Goal: Information Seeking & Learning: Learn about a topic

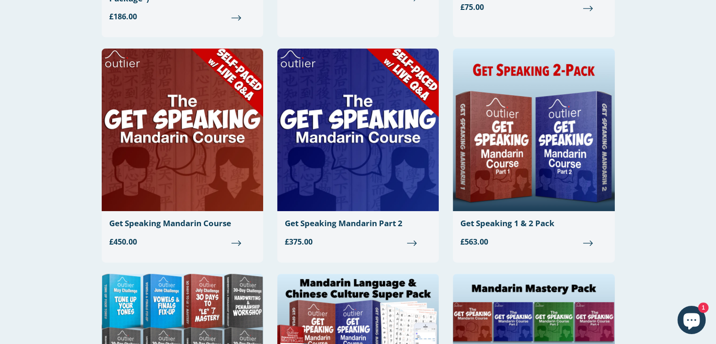
scroll to position [235, 0]
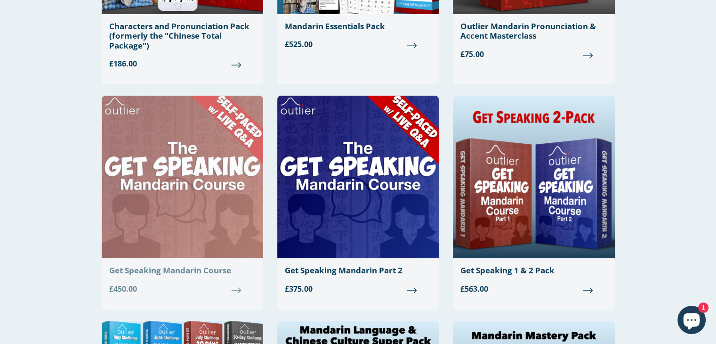
click at [155, 163] on img at bounding box center [182, 177] width 161 height 162
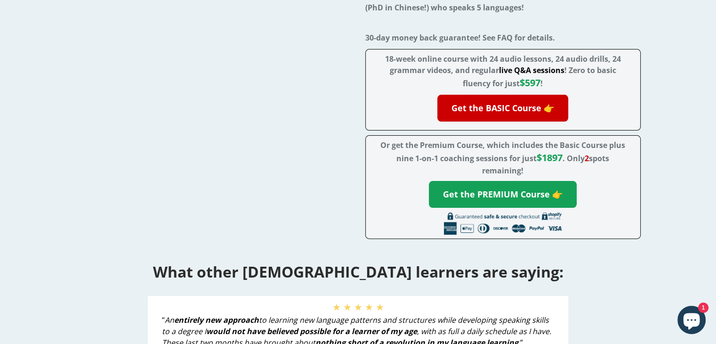
scroll to position [235, 0]
